Goal: Information Seeking & Learning: Learn about a topic

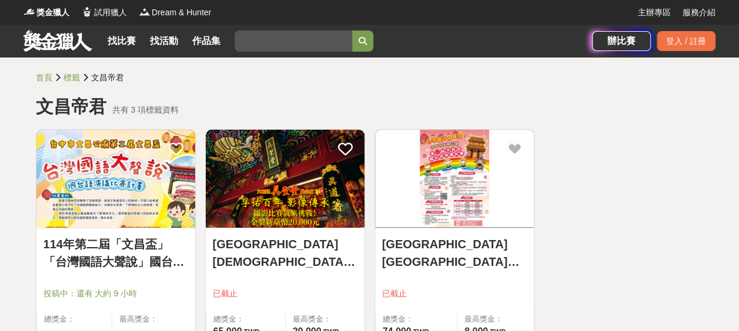
click at [140, 192] on img at bounding box center [115, 179] width 159 height 98
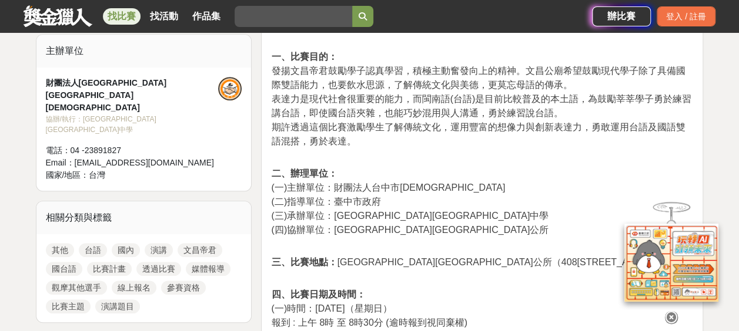
scroll to position [380, 0]
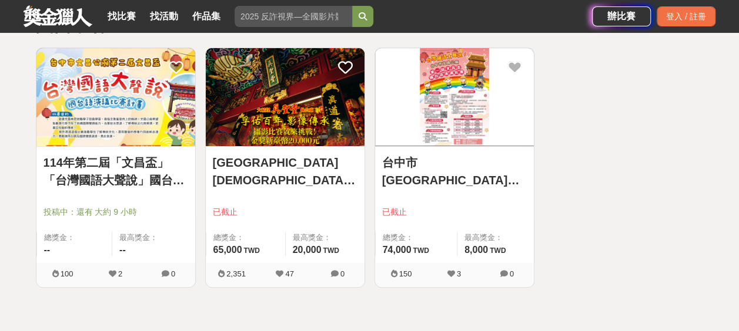
scroll to position [84, 0]
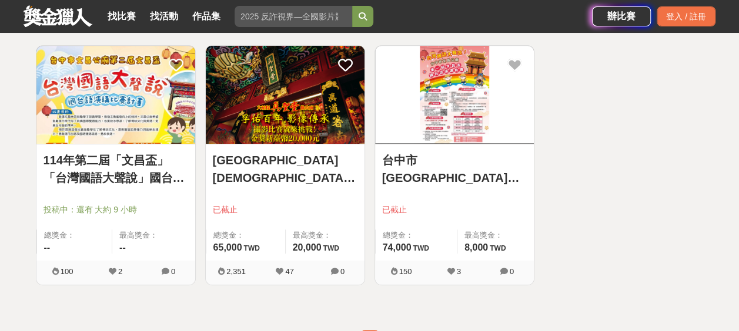
click at [106, 129] on img at bounding box center [115, 95] width 159 height 98
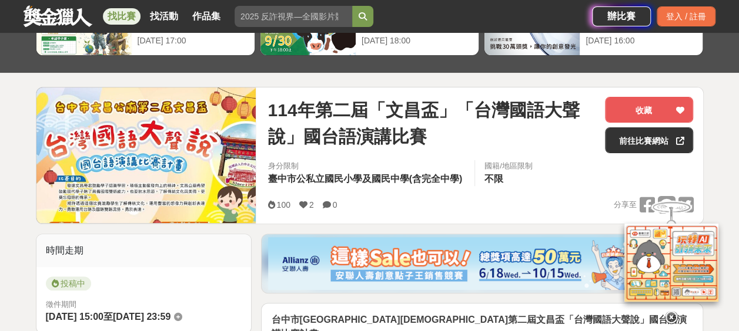
scroll to position [105, 0]
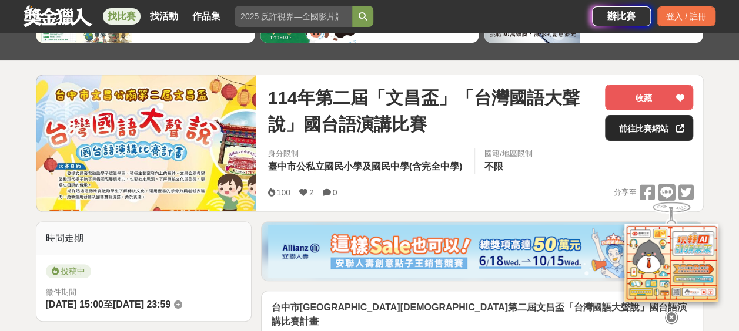
click at [657, 131] on link "前往比賽網站" at bounding box center [649, 128] width 88 height 26
click at [138, 143] on img at bounding box center [146, 143] width 220 height 136
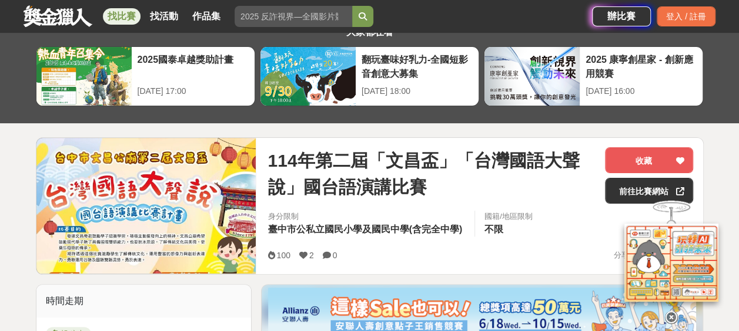
scroll to position [0, 0]
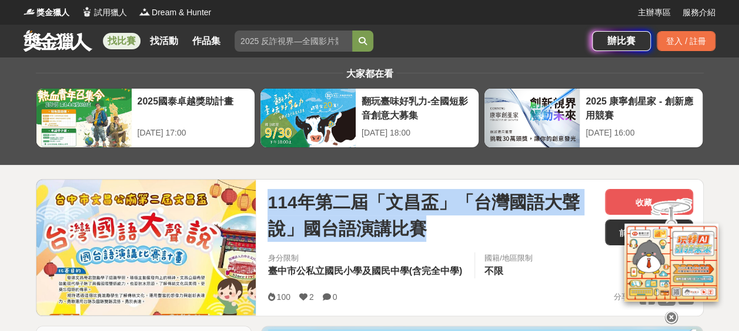
drag, startPoint x: 270, startPoint y: 200, endPoint x: 434, endPoint y: 230, distance: 166.8
click at [434, 230] on span "114年第二屆「文昌盃」「台灣國語大聲說」國台語演講比賽" at bounding box center [431, 215] width 328 height 53
copy span "114年第二屆「文昌盃」「台灣國語大聲說」國台語演講比賽"
